Goal: Task Accomplishment & Management: Use online tool/utility

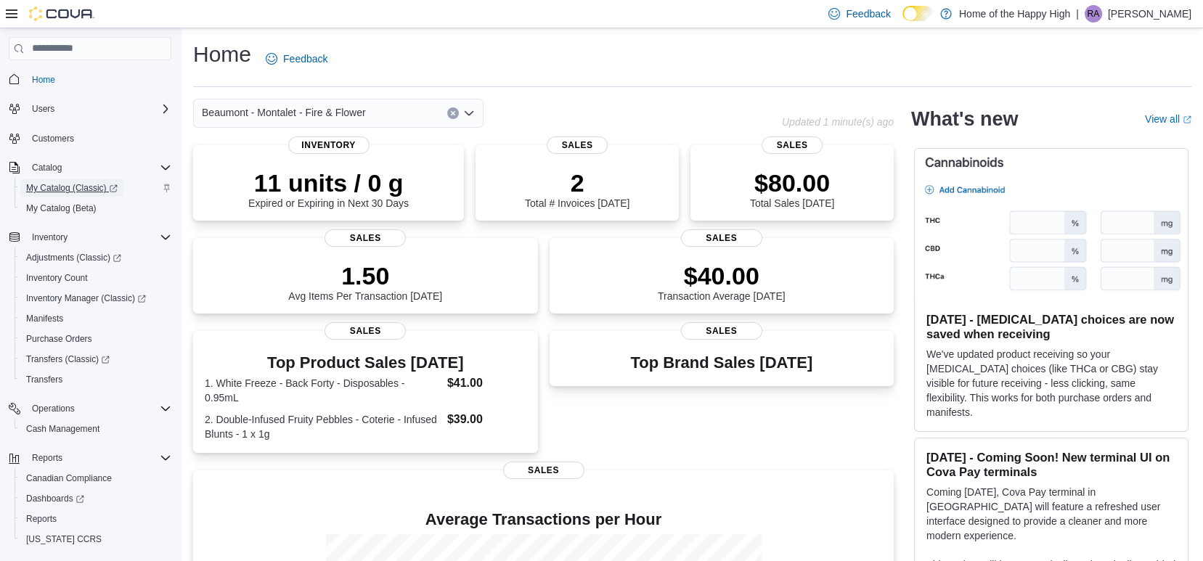
click at [53, 187] on span "My Catalog (Classic)" at bounding box center [71, 188] width 91 height 12
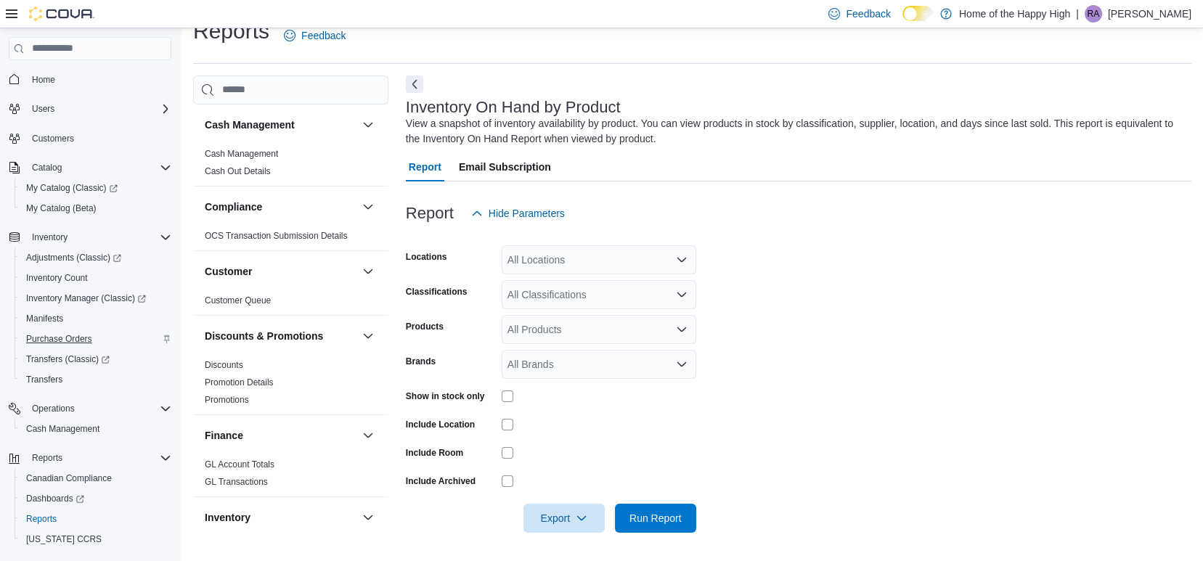
scroll to position [54, 0]
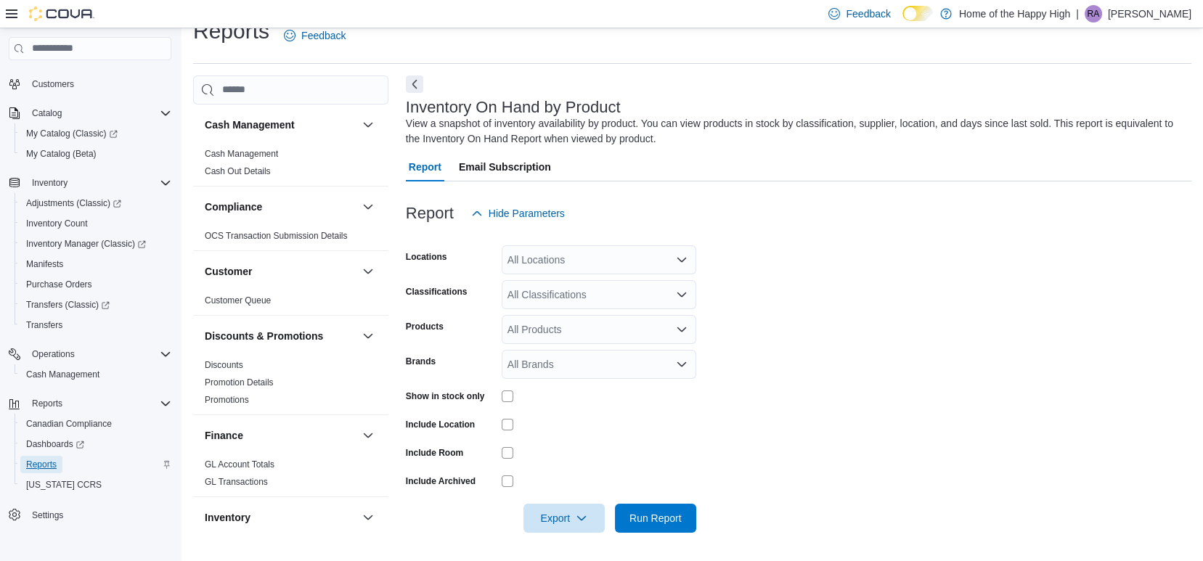
click at [46, 462] on span "Reports" at bounding box center [41, 465] width 30 height 12
click at [578, 265] on div "All Locations" at bounding box center [599, 259] width 195 height 29
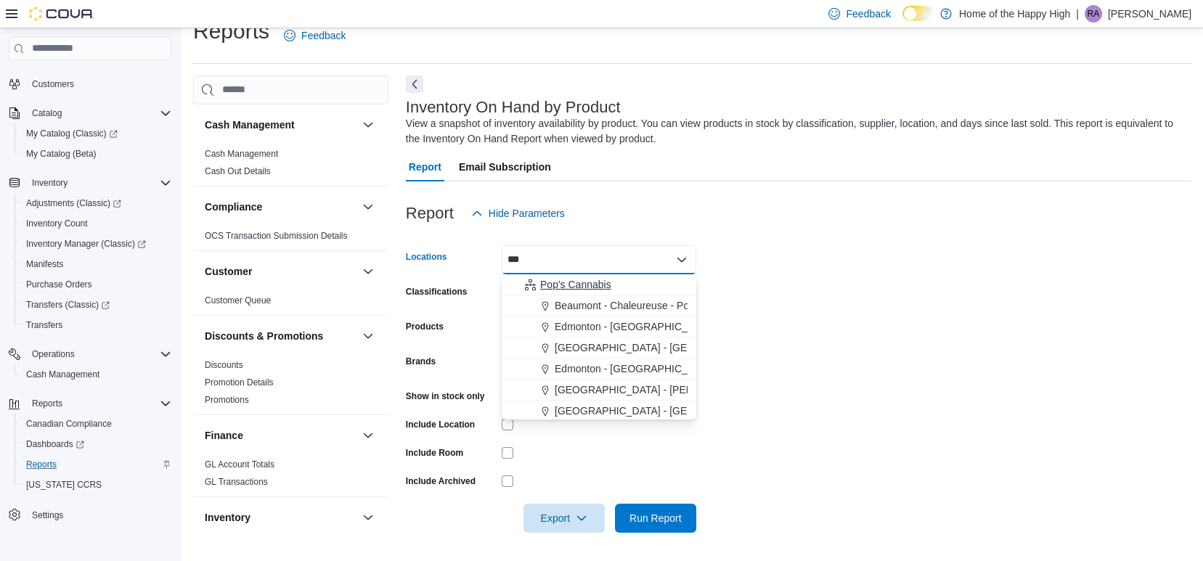
type input "***"
click at [578, 285] on span "Pop's Cannabis" at bounding box center [575, 284] width 71 height 15
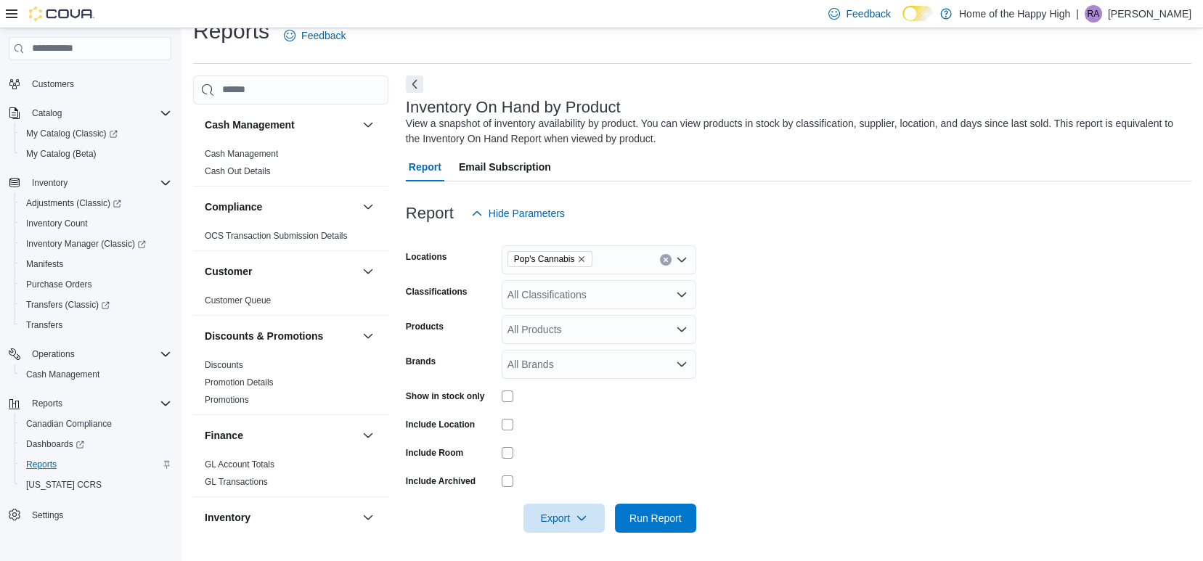
click at [803, 339] on form "Locations Pop's Cannabis Classifications All Classifications Products All Produ…" at bounding box center [798, 380] width 785 height 305
click at [563, 324] on div "All Products" at bounding box center [599, 329] width 195 height 29
click at [581, 292] on div "All Classifications" at bounding box center [599, 294] width 195 height 29
click at [841, 298] on form "Locations Pop's Cannabis Classifications All Classifications Products All Produ…" at bounding box center [798, 380] width 785 height 305
click at [661, 369] on div "All Brands" at bounding box center [599, 364] width 195 height 29
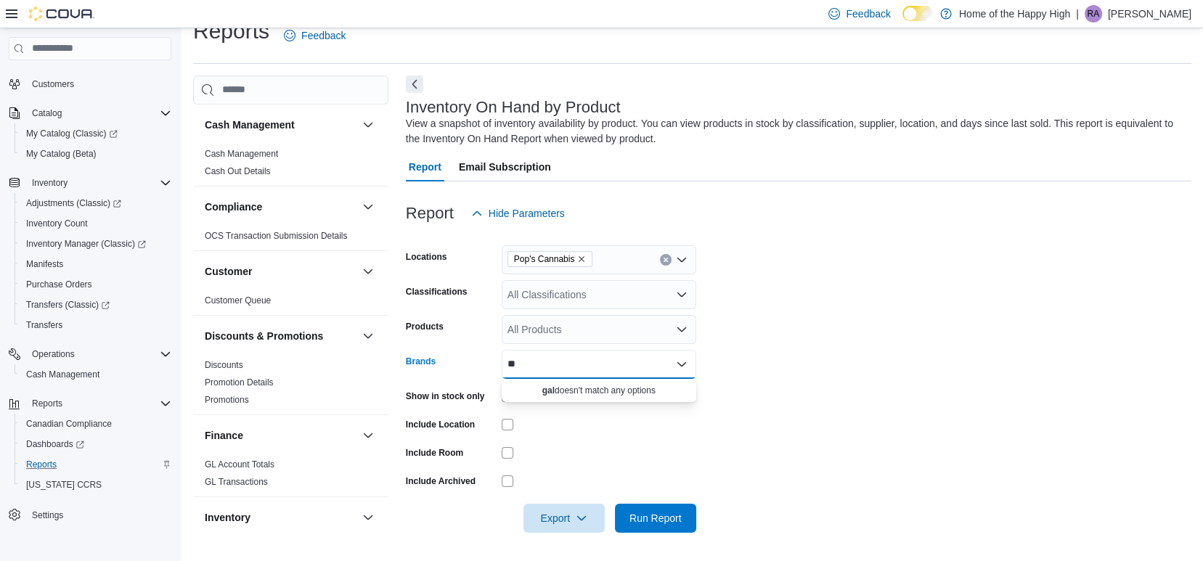
type input "*"
click at [804, 386] on form "Locations Pop's Cannabis Classifications All Classifications Products All Produ…" at bounding box center [798, 380] width 785 height 305
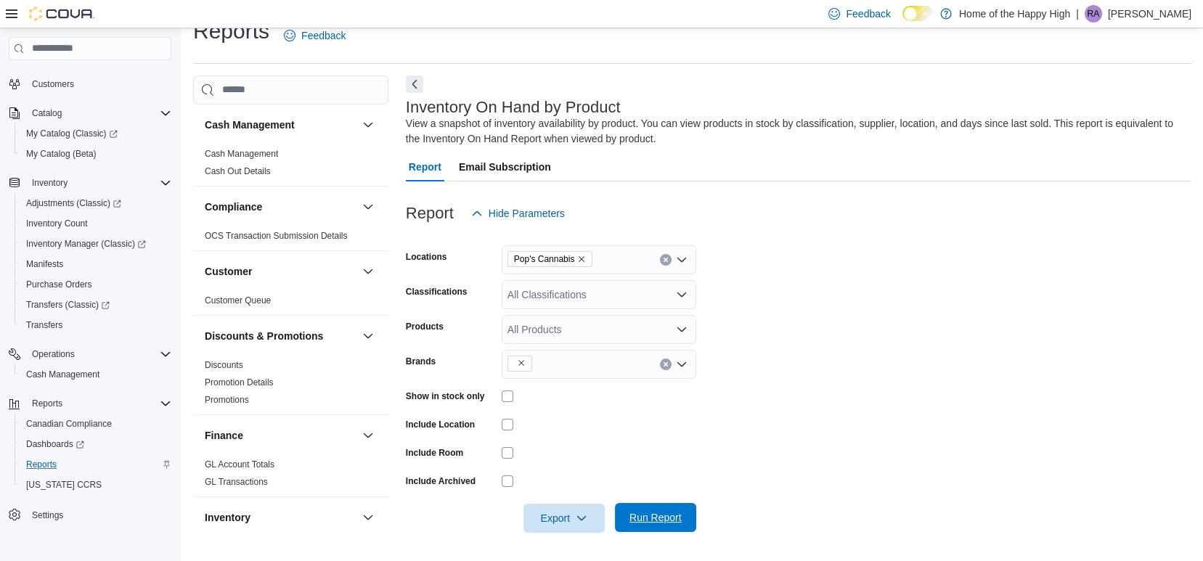
click at [675, 507] on span "Run Report" at bounding box center [656, 517] width 64 height 29
click at [777, 442] on form "Locations Pop's Cannabis Classifications All Classifications Products All Produ…" at bounding box center [798, 380] width 785 height 305
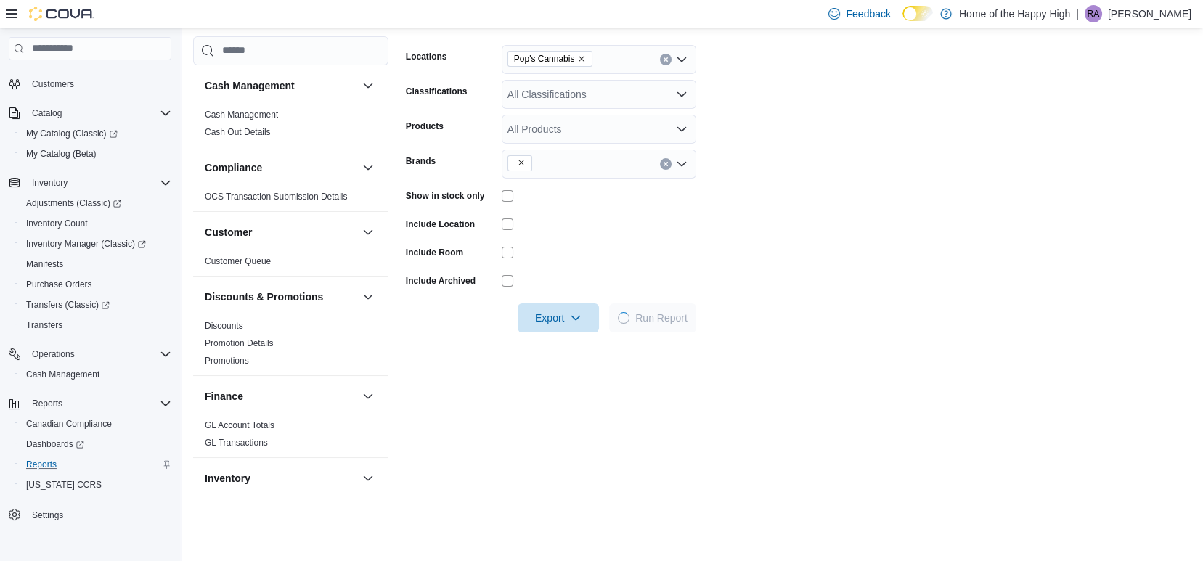
scroll to position [222, 0]
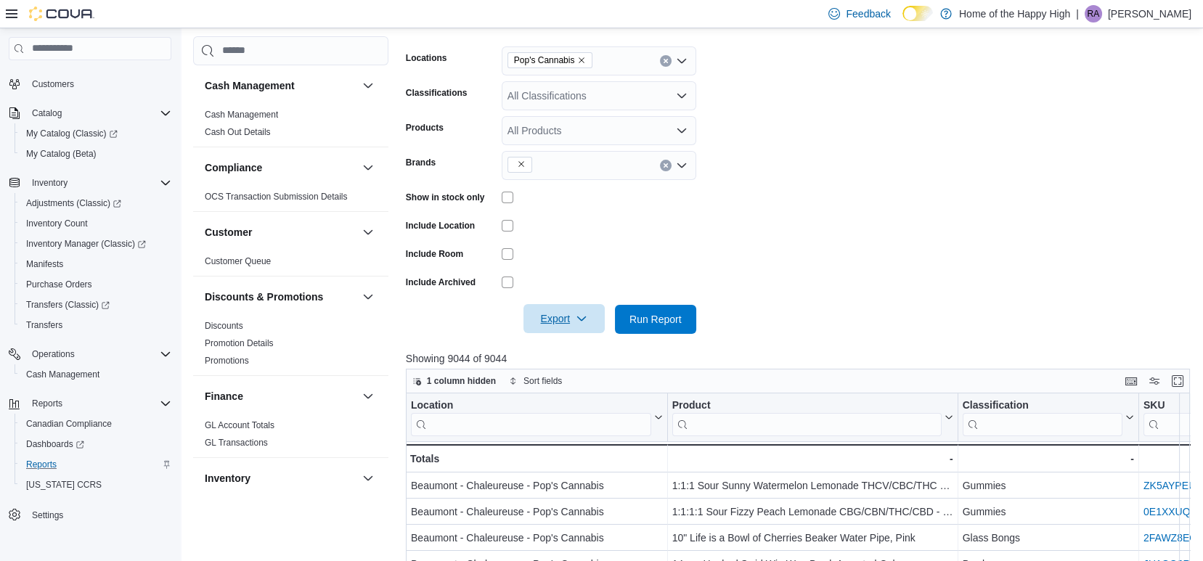
click at [575, 322] on span "Export" at bounding box center [564, 318] width 64 height 29
click at [570, 344] on span "Export to Excel" at bounding box center [566, 349] width 65 height 12
